Goal: Transaction & Acquisition: Download file/media

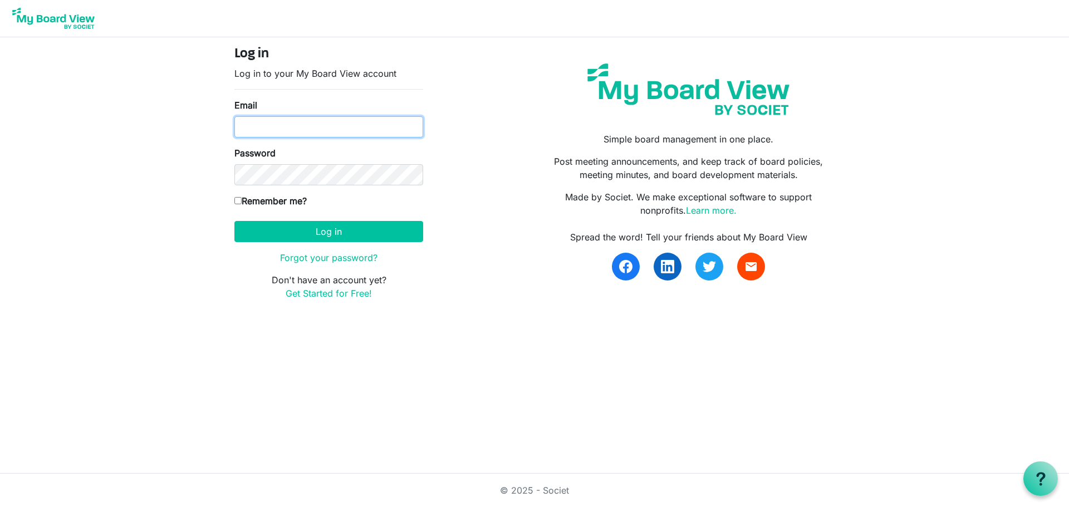
click at [372, 121] on input "Email" at bounding box center [329, 126] width 189 height 21
type input "[EMAIL_ADDRESS][DOMAIN_NAME]"
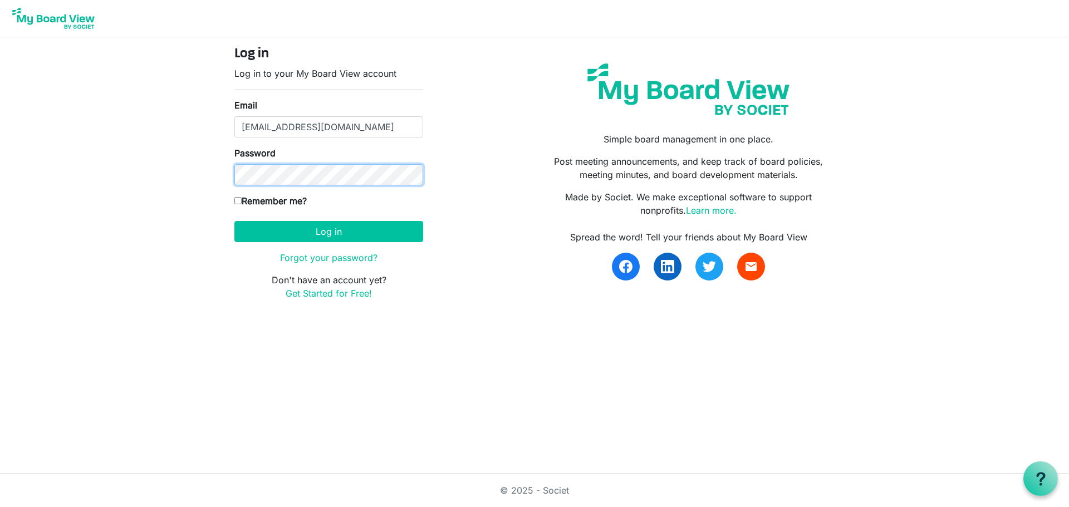
click at [235, 221] on button "Log in" at bounding box center [329, 231] width 189 height 21
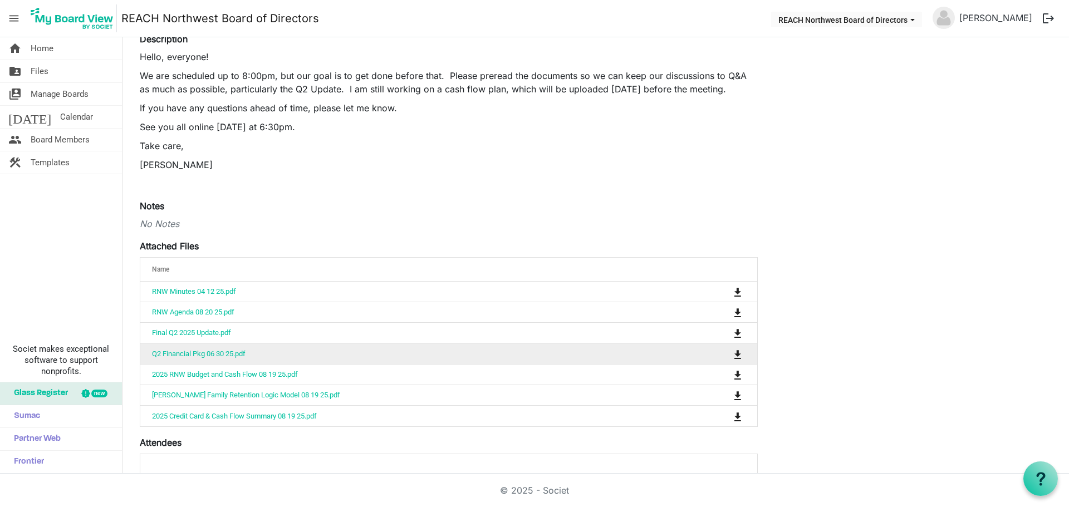
scroll to position [167, 0]
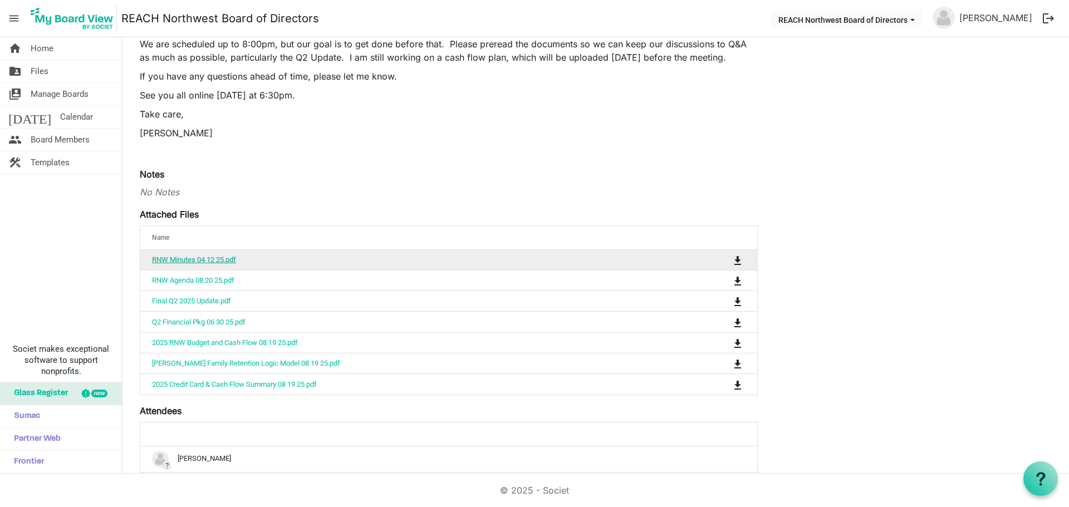
click at [204, 262] on link "RNW Minutes 04 12 25.pdf" at bounding box center [194, 260] width 84 height 8
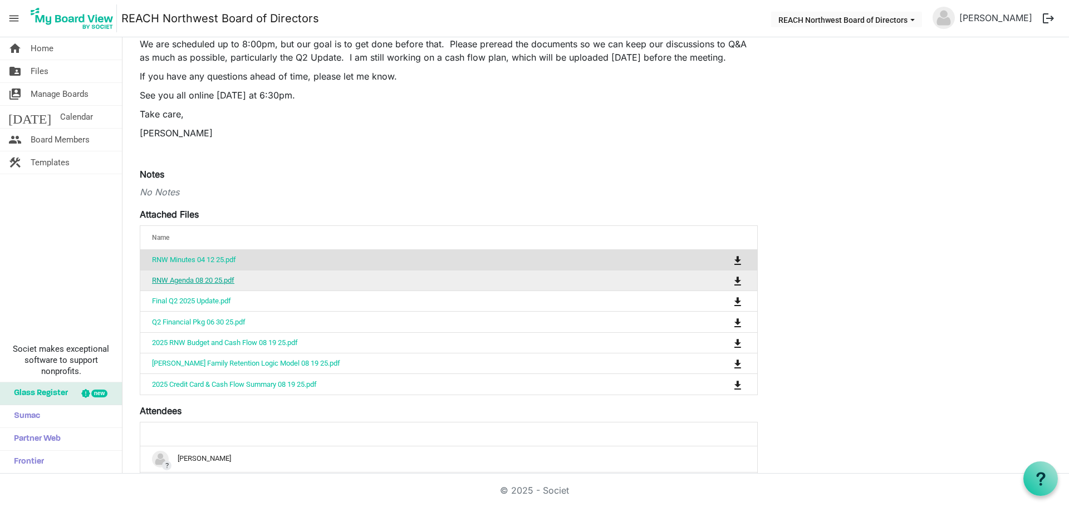
click at [206, 281] on link "RNW Agenda 08 20 25.pdf" at bounding box center [193, 280] width 82 height 8
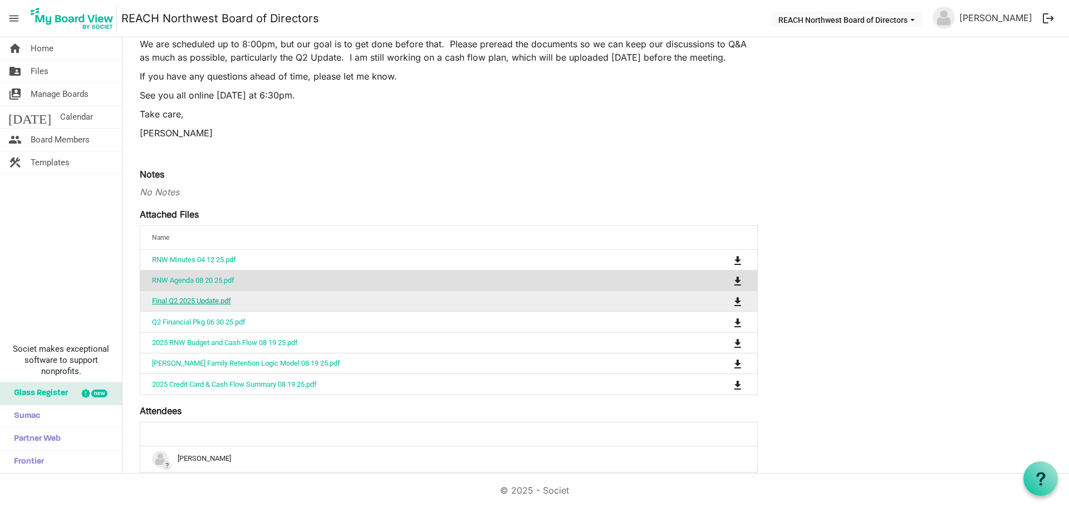
click at [214, 303] on link "Final Q2 2025 Update.pdf" at bounding box center [191, 301] width 79 height 8
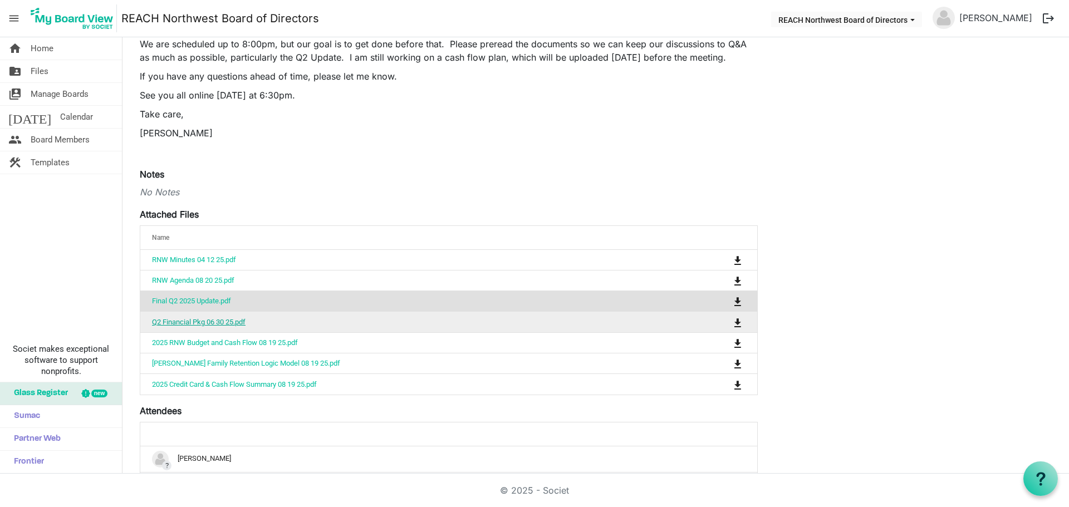
click at [218, 323] on link "Q2 Financial Pkg 06 30 25.pdf" at bounding box center [199, 322] width 94 height 8
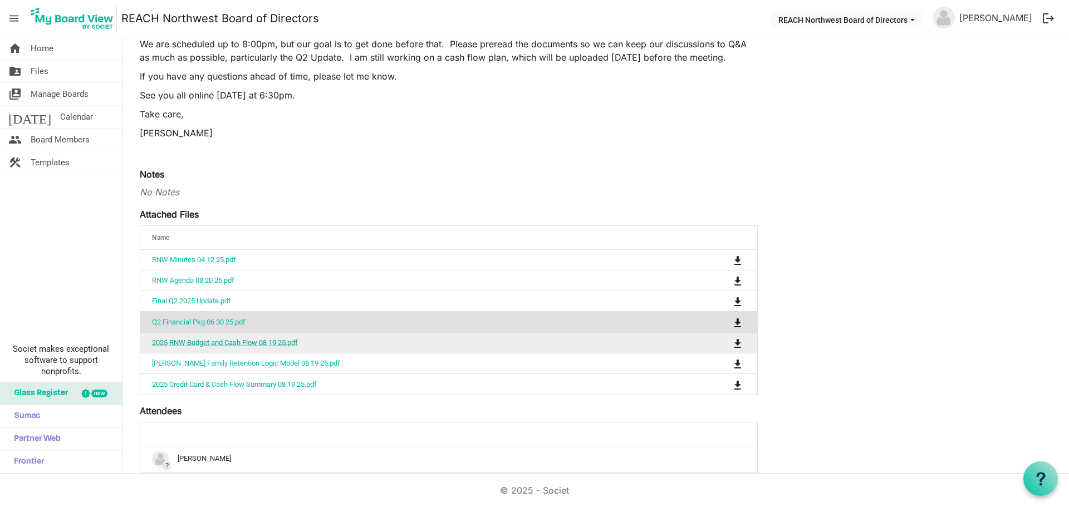
click at [226, 341] on link "2025 RNW Budget and Cash Flow 08 19 25.pdf" at bounding box center [225, 343] width 146 height 8
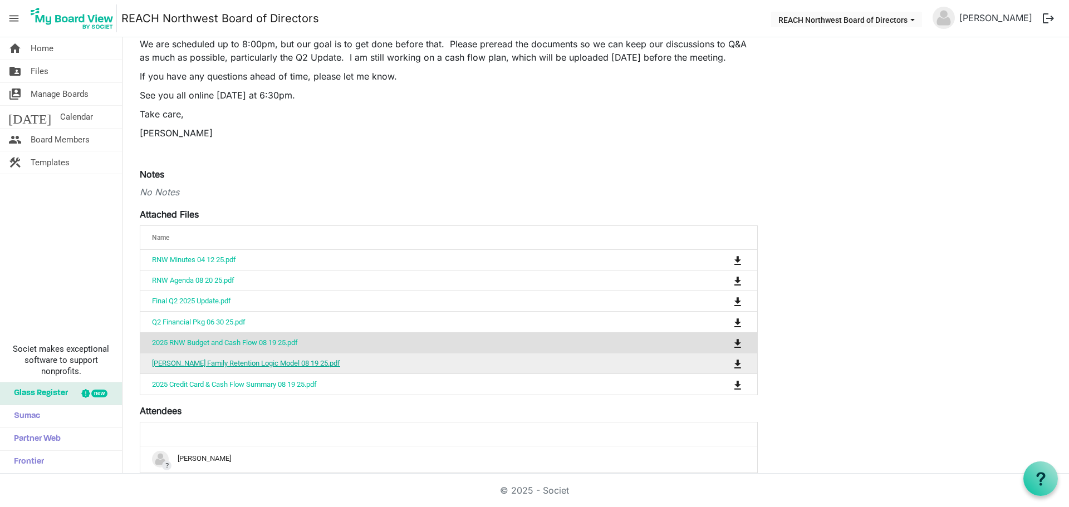
click at [226, 361] on link "[PERSON_NAME] Family Retention Logic Model 08 19 25.pdf" at bounding box center [246, 363] width 188 height 8
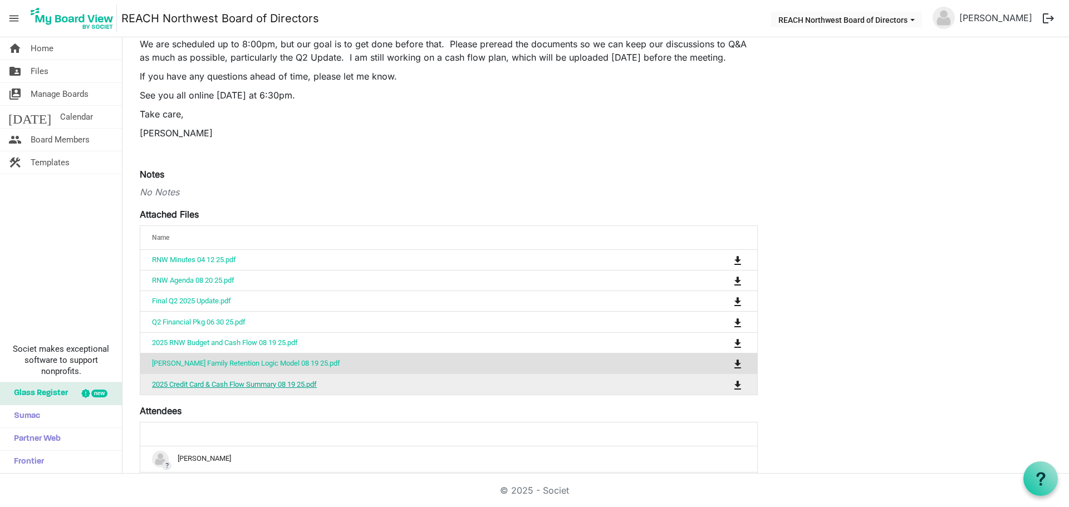
click at [236, 383] on link "2025 Credit Card & Cash Flow Summary 08 19 25.pdf" at bounding box center [234, 384] width 165 height 8
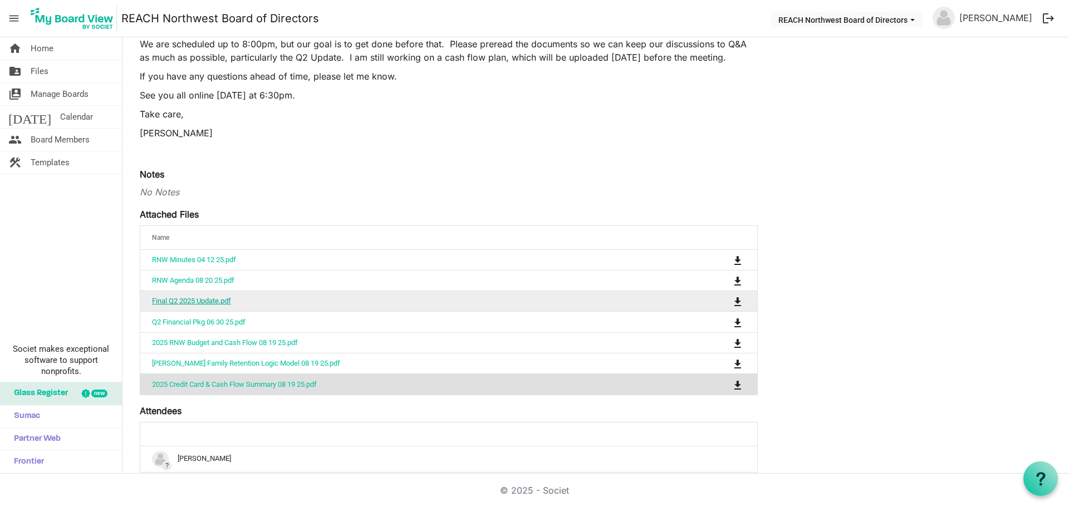
click at [180, 302] on link "Final Q2 2025 Update.pdf" at bounding box center [191, 301] width 79 height 8
